Goal: Information Seeking & Learning: Check status

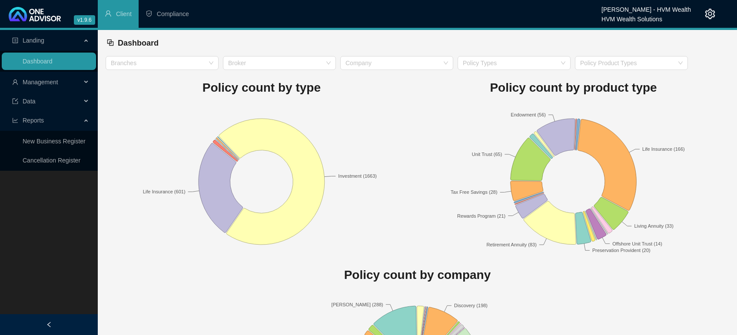
scroll to position [54, 0]
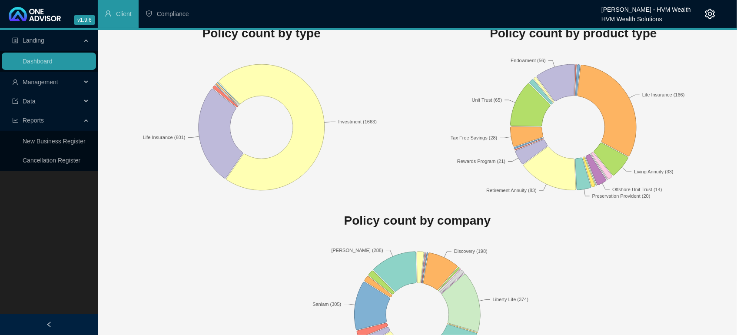
click at [536, 215] on h1 "Policy count by company" at bounding box center [418, 220] width 624 height 19
click at [376, 107] on rect at bounding box center [262, 127] width 312 height 152
click at [74, 87] on span "Management" at bounding box center [46, 81] width 69 height 17
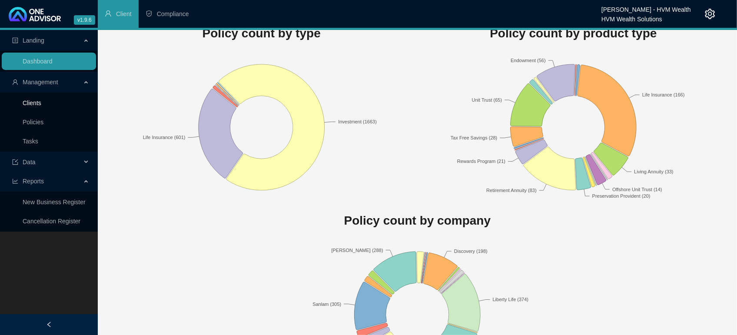
click at [25, 100] on link "Clients" at bounding box center [32, 103] width 19 height 7
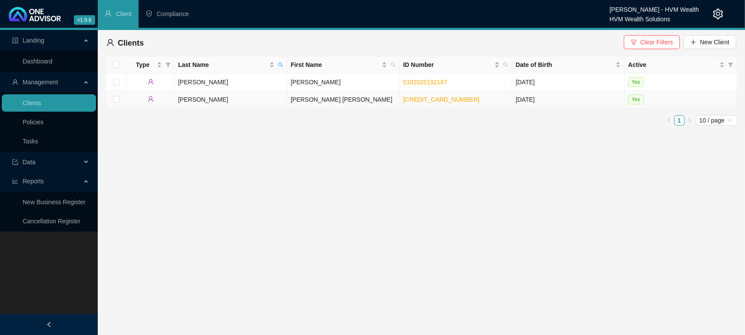
click at [198, 94] on td "[PERSON_NAME]" at bounding box center [231, 99] width 113 height 17
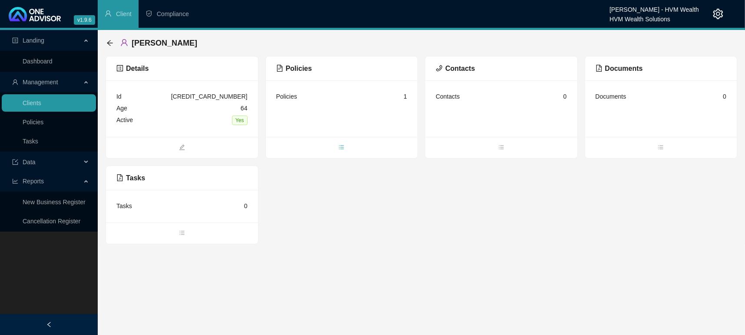
click at [346, 147] on span "bars" at bounding box center [342, 148] width 152 height 10
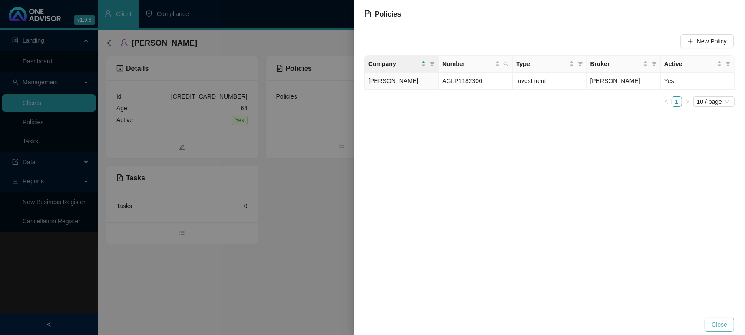
click at [708, 321] on button "Close" at bounding box center [720, 325] width 30 height 14
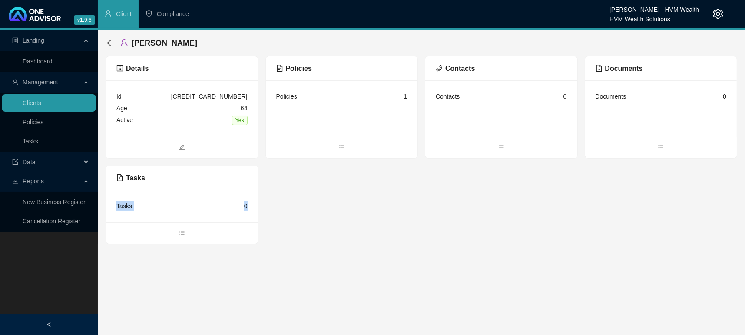
click at [268, 194] on div "Details Id [CREDIT_CARD_NUMBER] Age [DEMOGRAPHIC_DATA] Active Yes Policies Poli…" at bounding box center [422, 150] width 632 height 188
click at [51, 64] on link "Dashboard" at bounding box center [38, 61] width 30 height 7
